Goal: Find specific page/section: Find specific page/section

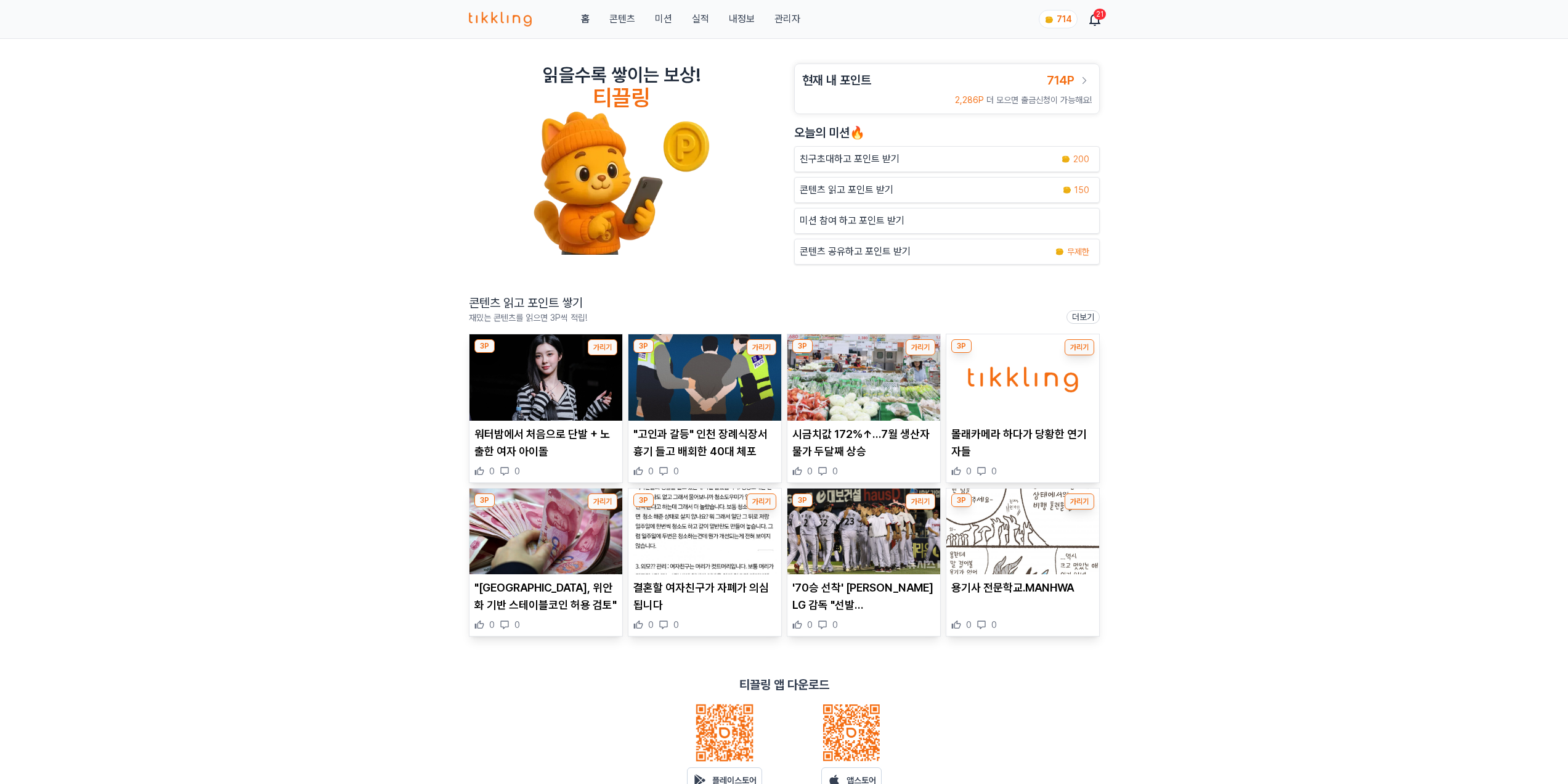
click at [789, 18] on link "관리자" at bounding box center [787, 19] width 25 height 15
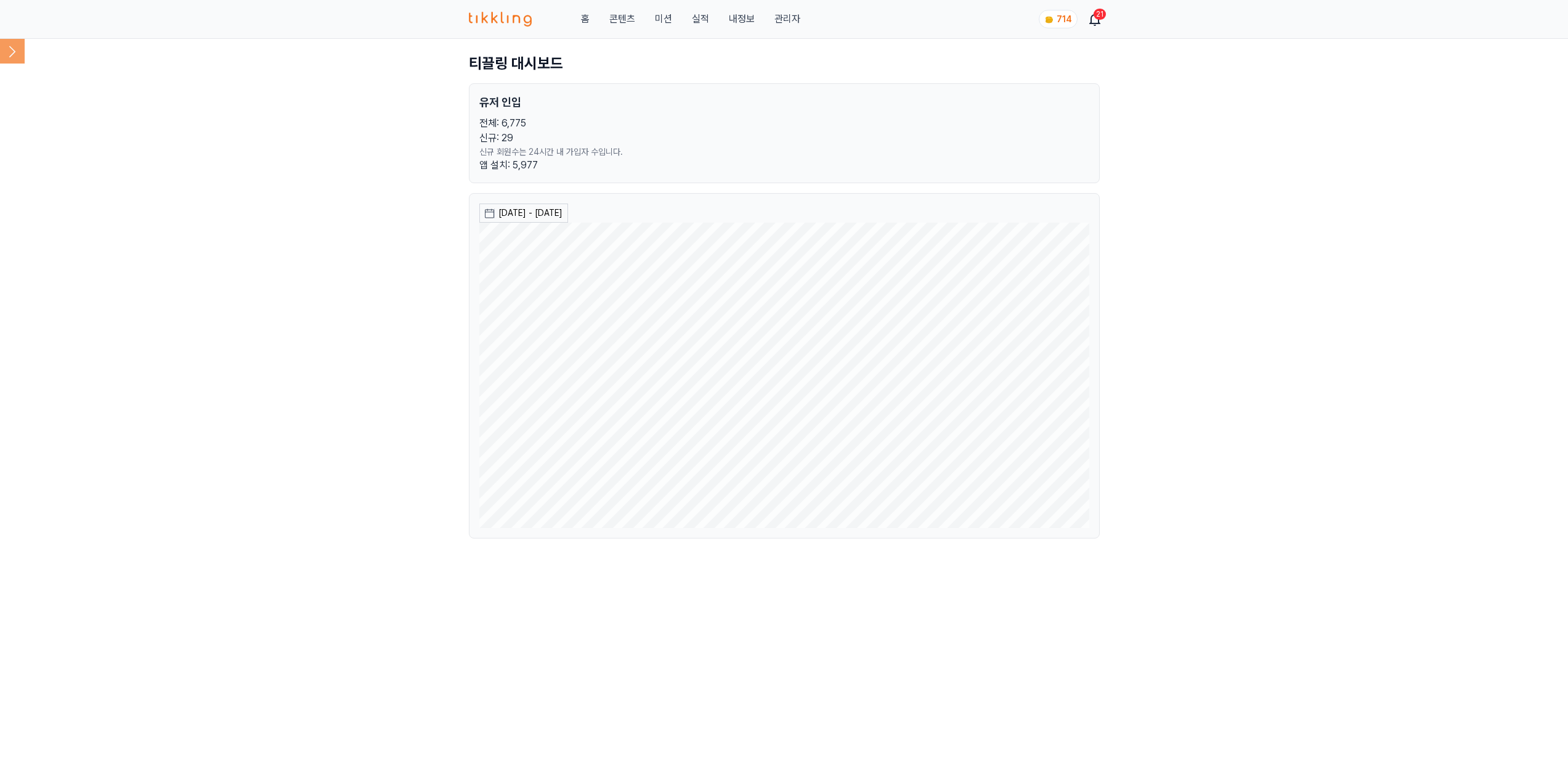
click at [16, 59] on icon at bounding box center [12, 51] width 24 height 24
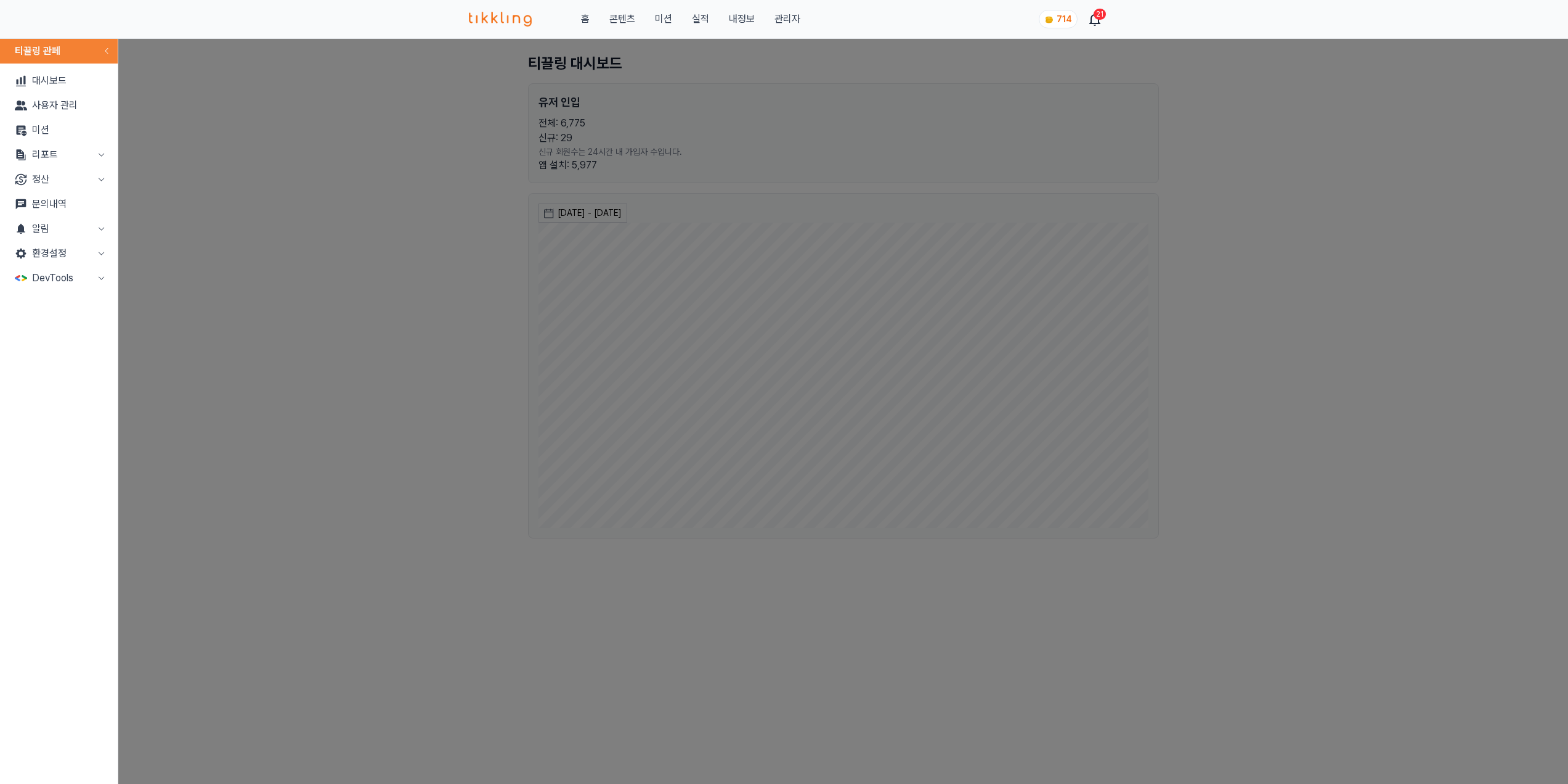
click at [65, 152] on button "리포트" at bounding box center [59, 154] width 107 height 24
click at [58, 179] on link "매출" at bounding box center [59, 179] width 107 height 24
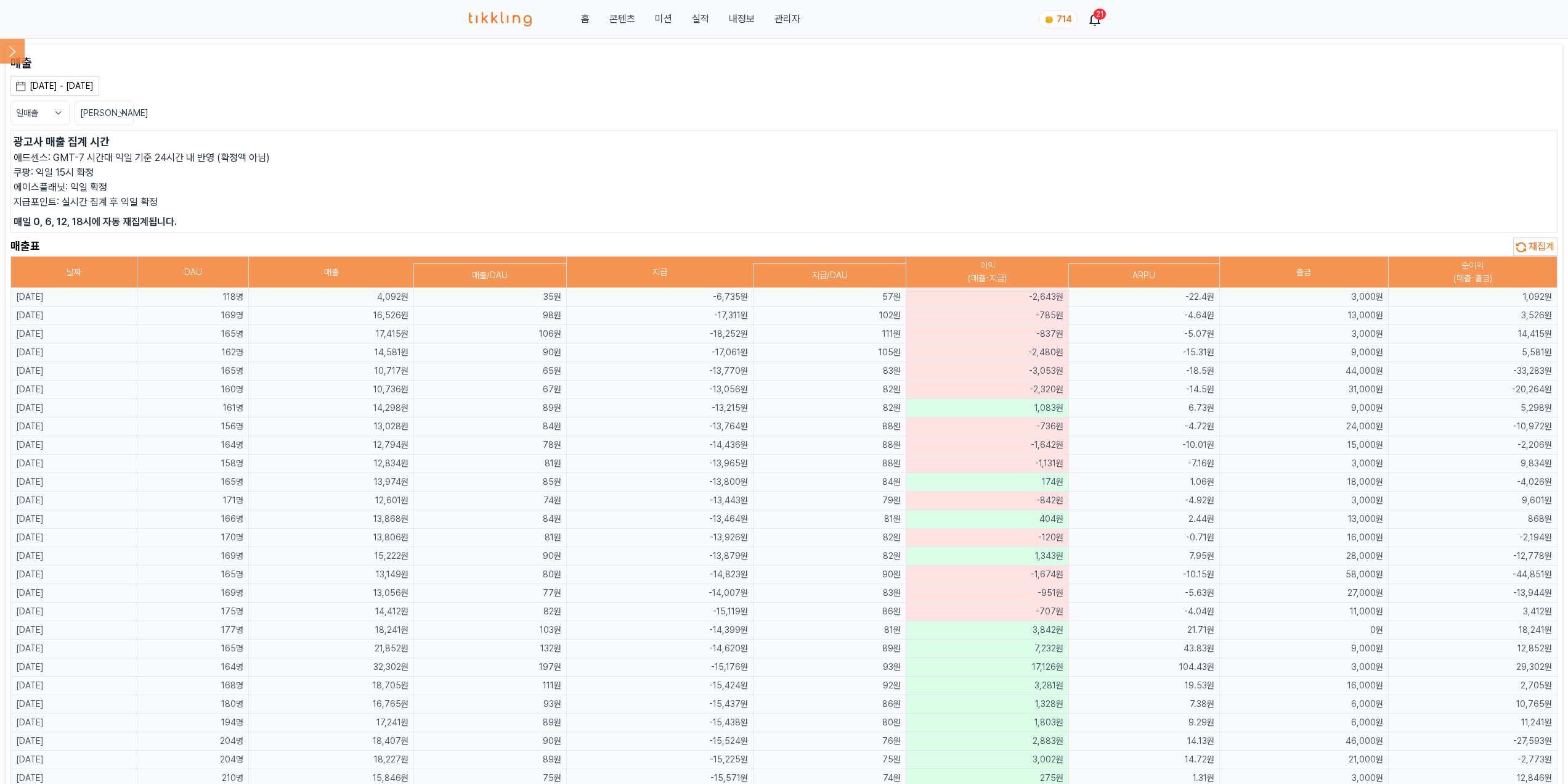
click at [297, 202] on p "지급포인트: 실시간 집계 후 익일 확정" at bounding box center [784, 201] width 1541 height 15
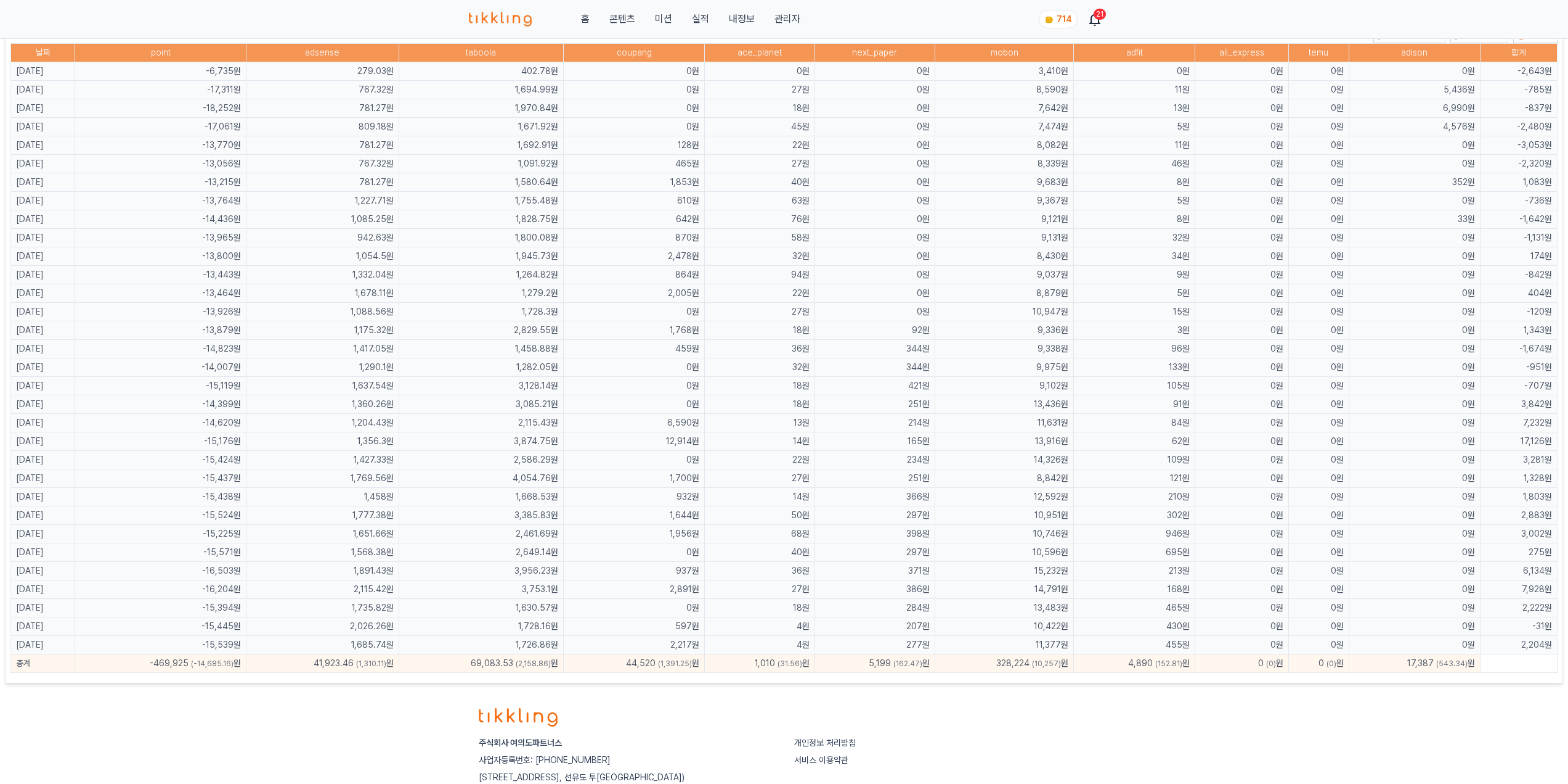
scroll to position [614, 0]
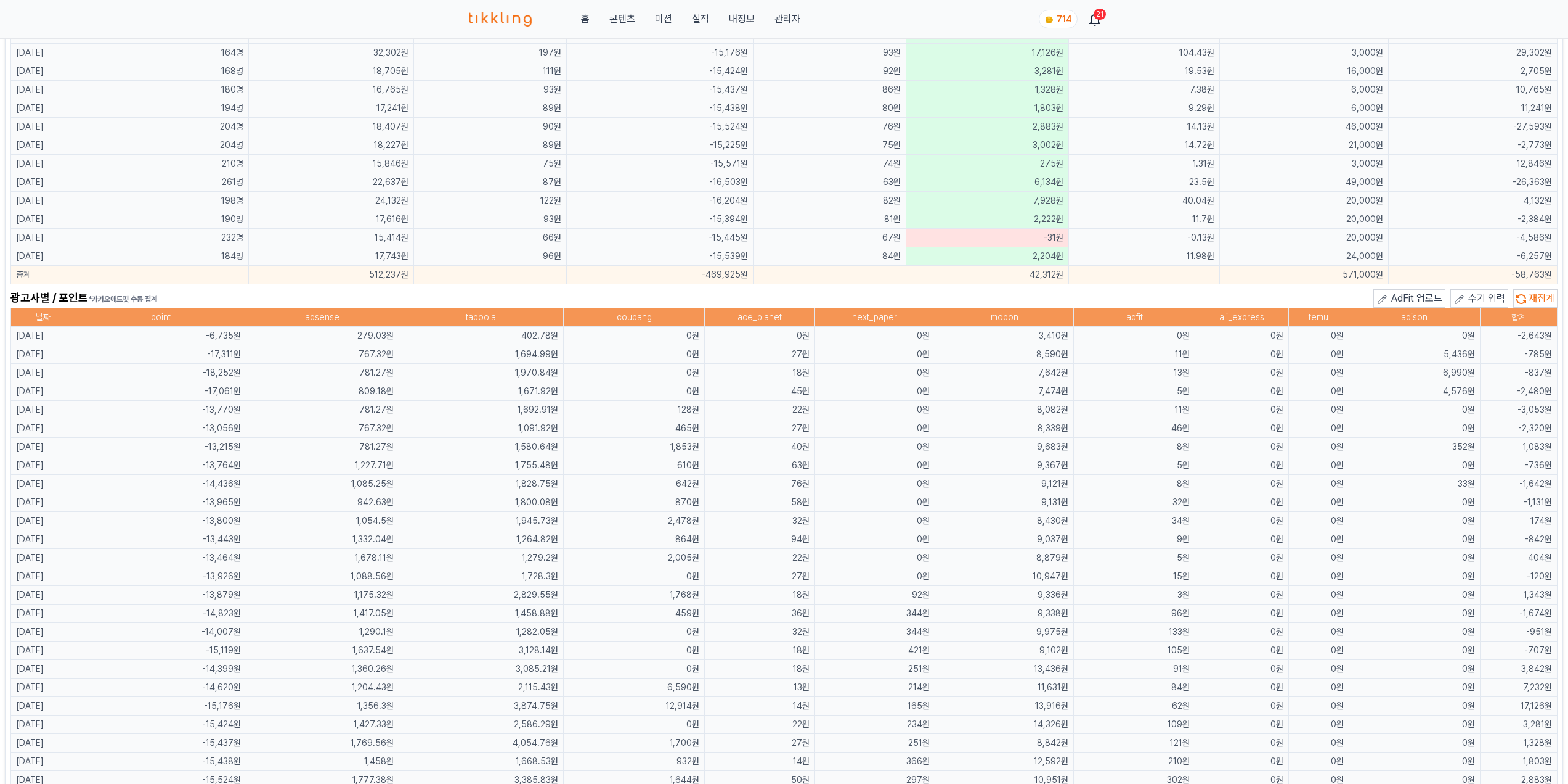
click at [1543, 296] on span "재집계" at bounding box center [1542, 298] width 25 height 12
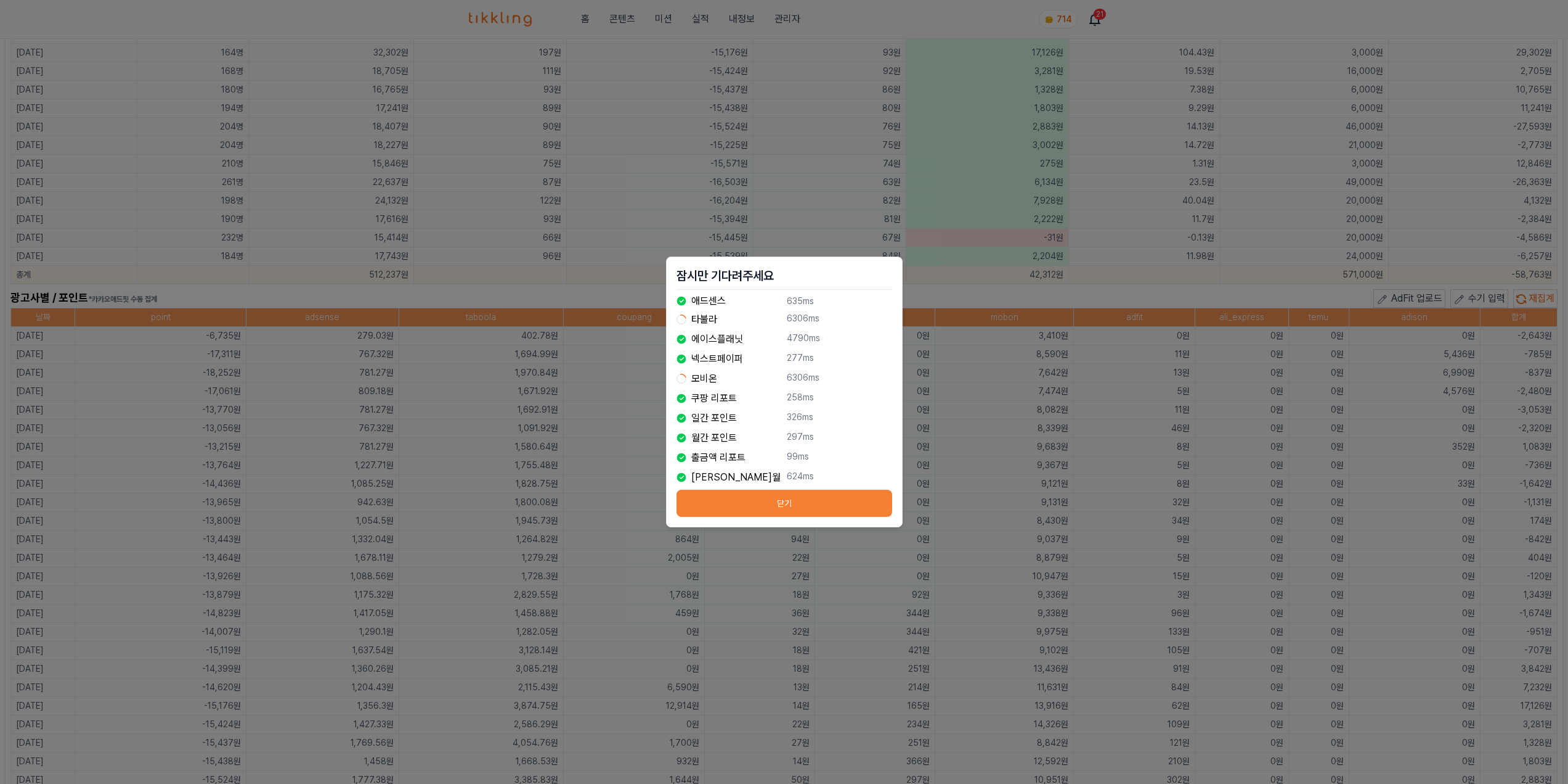
click at [776, 497] on button "닫기" at bounding box center [784, 503] width 216 height 27
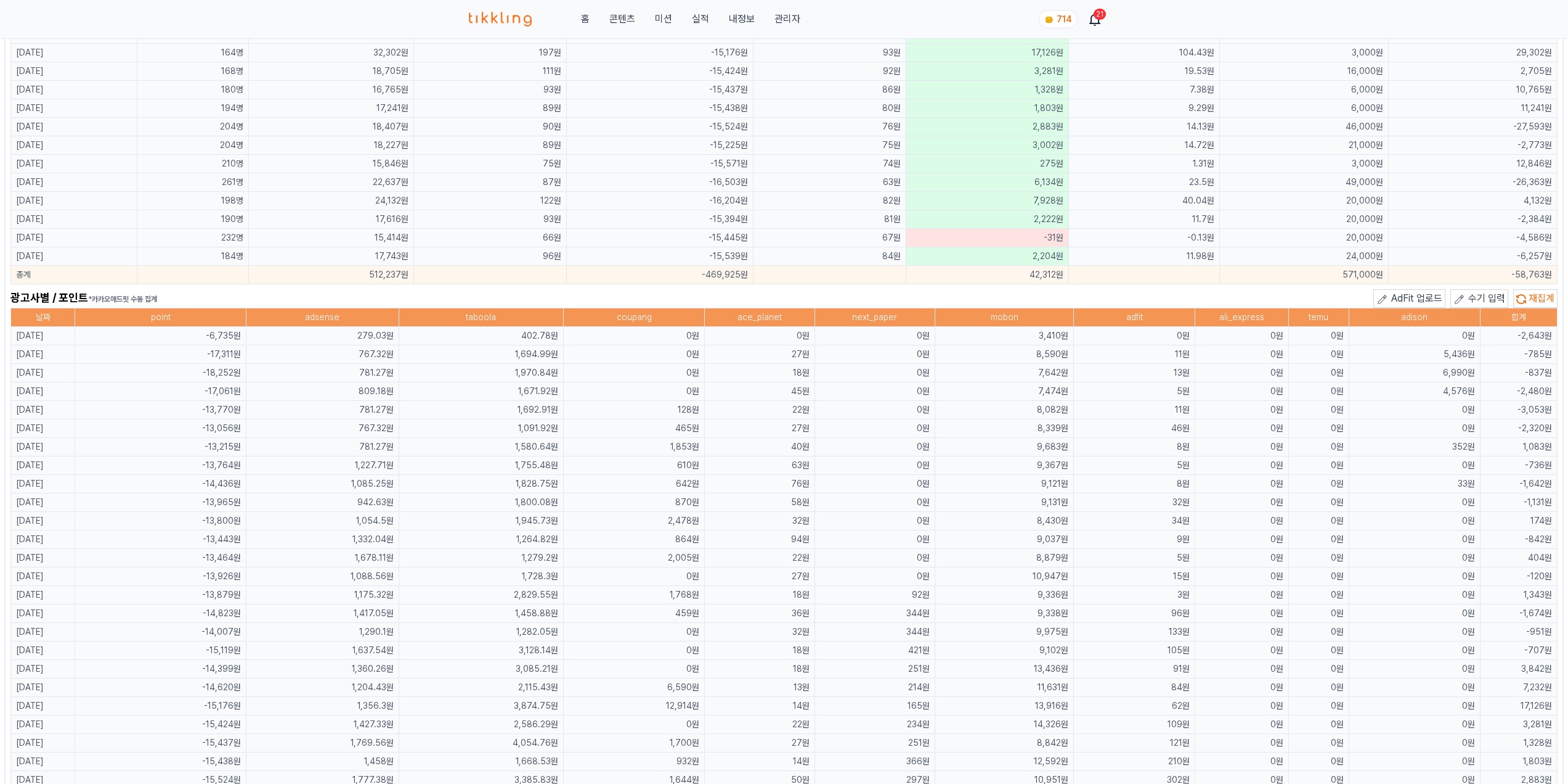
click at [700, 355] on td "0원" at bounding box center [634, 354] width 141 height 19
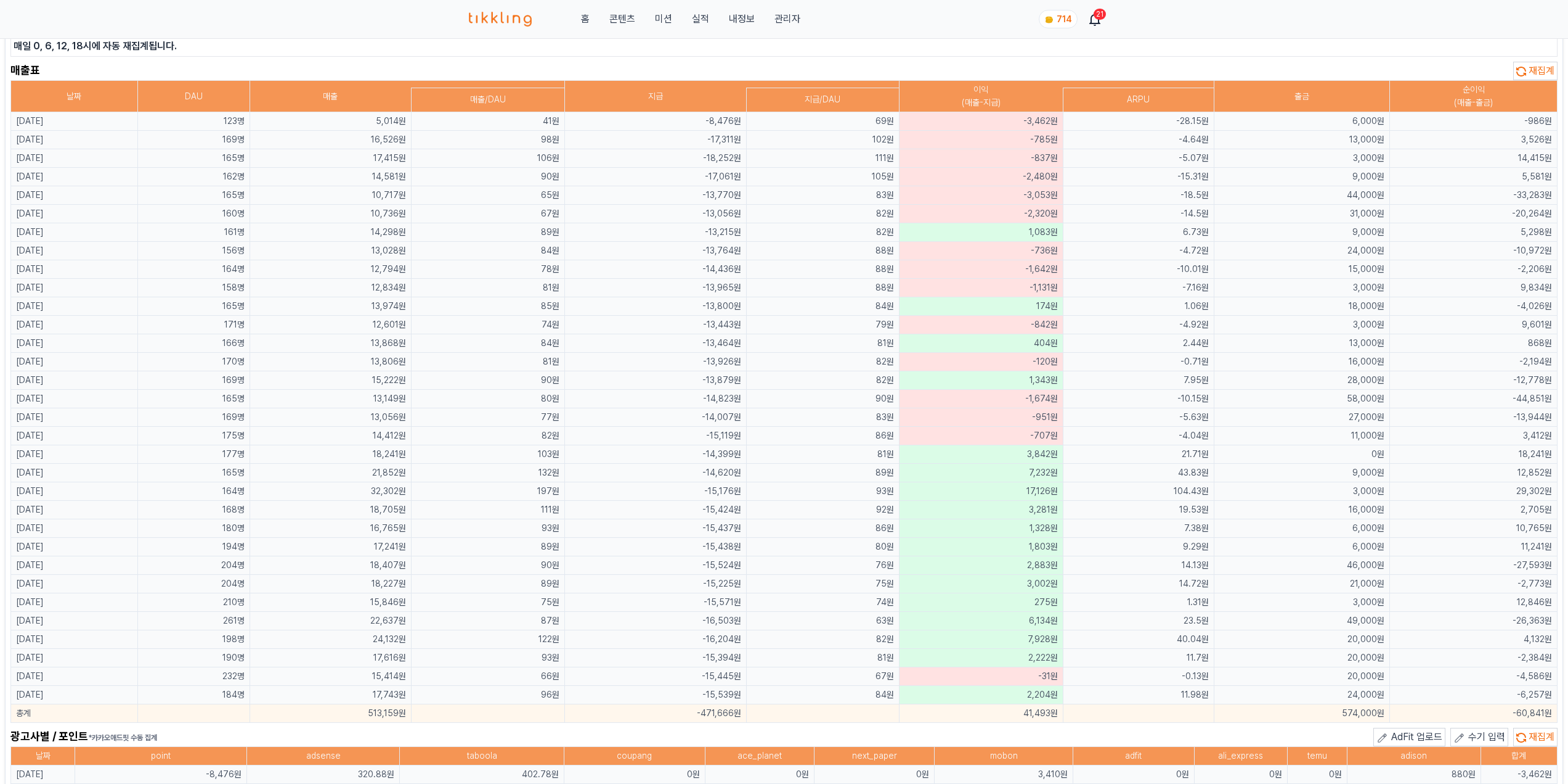
click at [686, 390] on tbody "[DATE] 123명 5,014원 41원 -8,476원 69원 -3,462원 -28.15원 6,000원 -986원 [DATE] 169명 16,…" at bounding box center [784, 417] width 1547 height 610
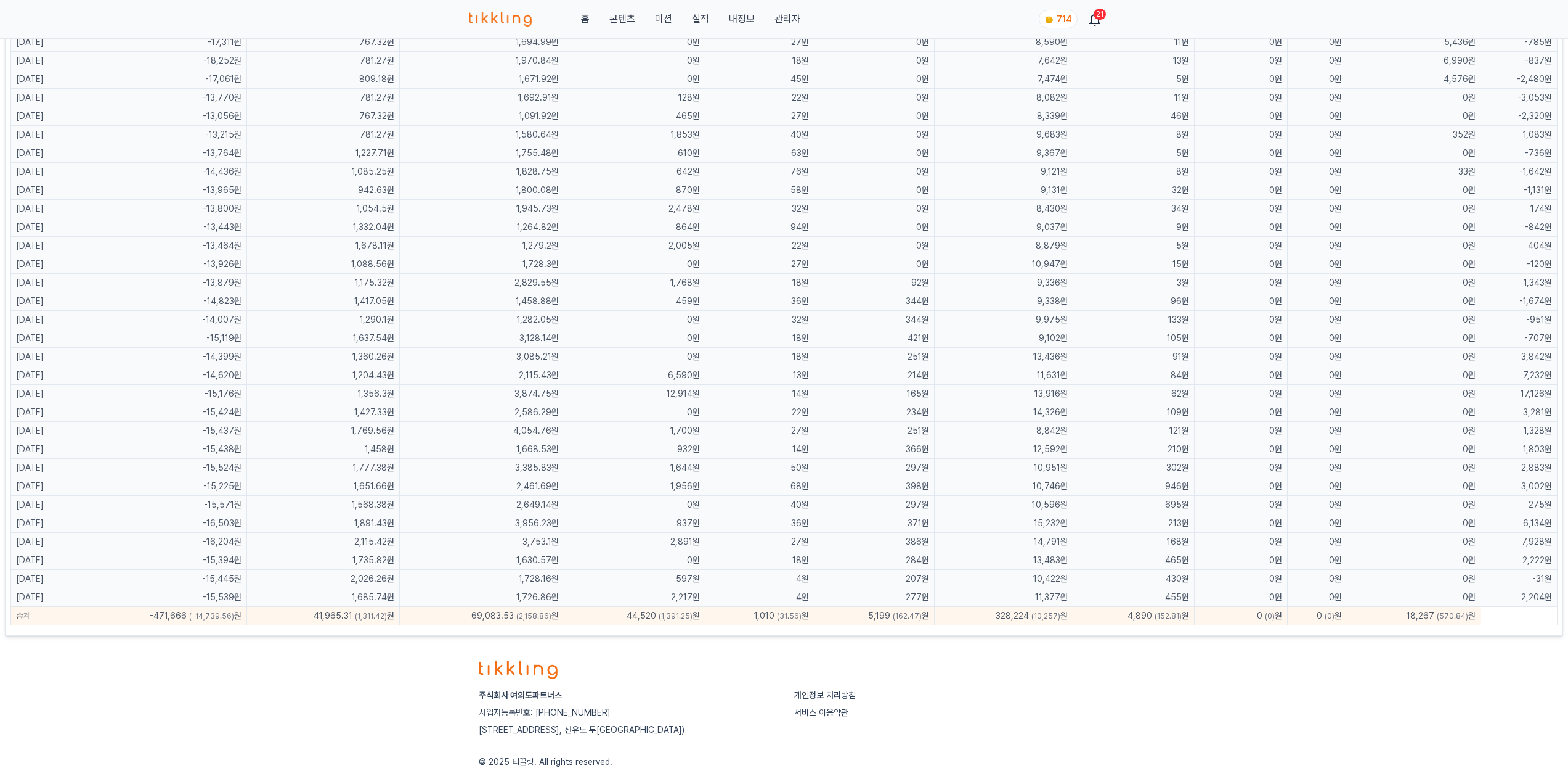
scroll to position [675, 0]
